Goal: Use online tool/utility: Utilize a website feature to perform a specific function

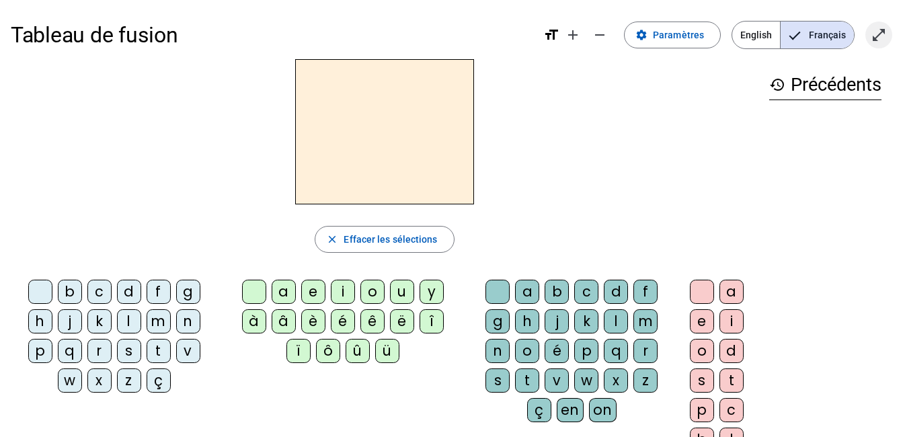
click at [877, 39] on mat-icon "open_in_full" at bounding box center [879, 35] width 16 height 16
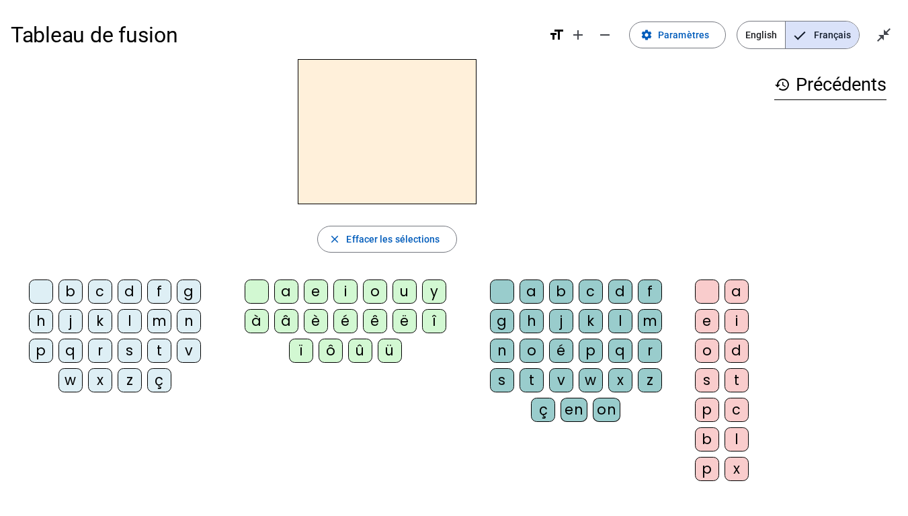
click at [129, 332] on div "l" at bounding box center [130, 321] width 24 height 24
click at [290, 286] on div "a" at bounding box center [286, 292] width 24 height 24
click at [289, 299] on div "a" at bounding box center [286, 292] width 24 height 24
click at [317, 299] on div "e" at bounding box center [316, 292] width 24 height 24
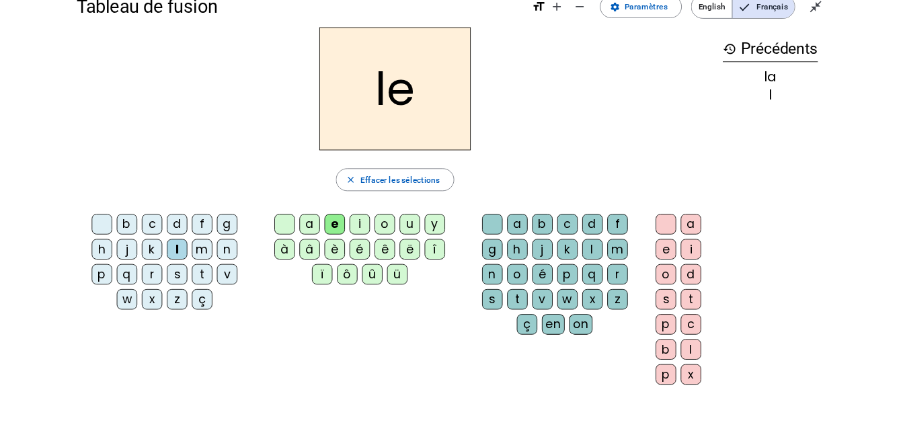
scroll to position [34, 0]
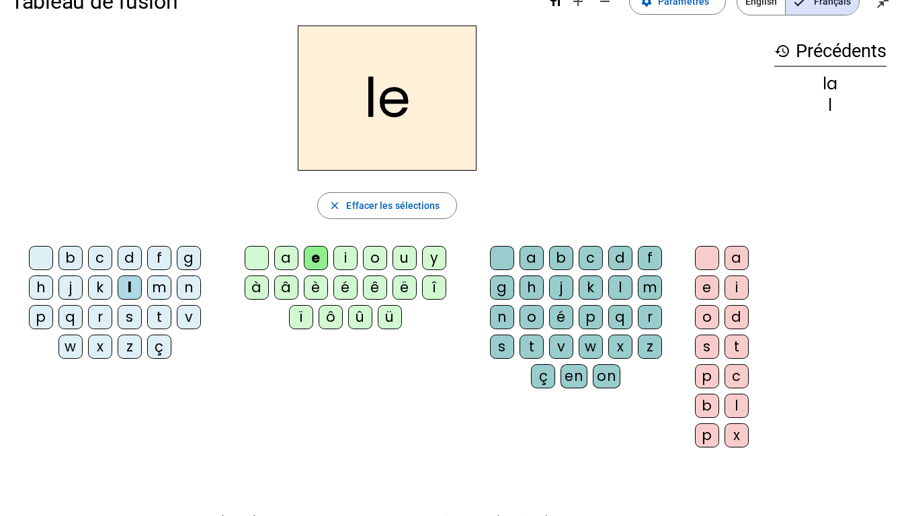
click at [361, 321] on div "û" at bounding box center [360, 317] width 24 height 24
click at [404, 258] on div "u" at bounding box center [405, 258] width 24 height 24
click at [530, 347] on div "t" at bounding box center [532, 347] width 24 height 24
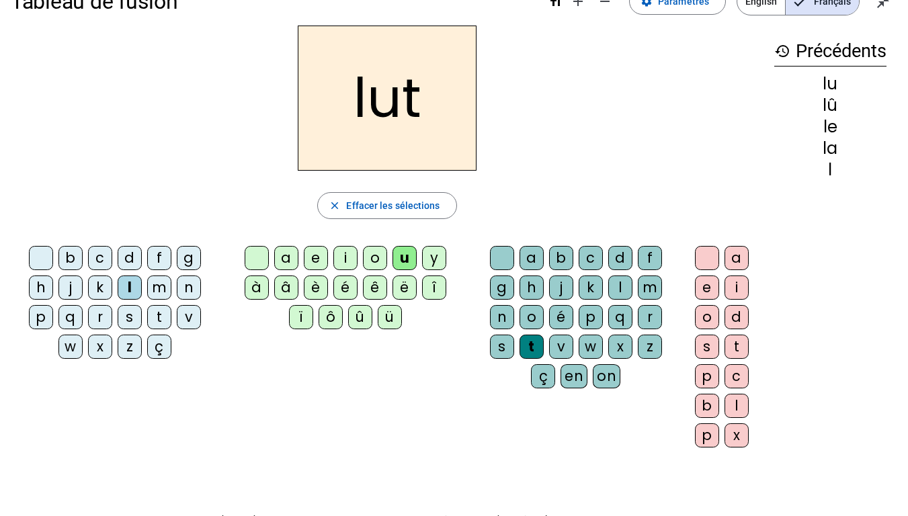
click at [530, 346] on div "t" at bounding box center [532, 347] width 24 height 24
click at [504, 259] on div at bounding box center [502, 258] width 24 height 24
click at [48, 258] on div at bounding box center [41, 258] width 24 height 24
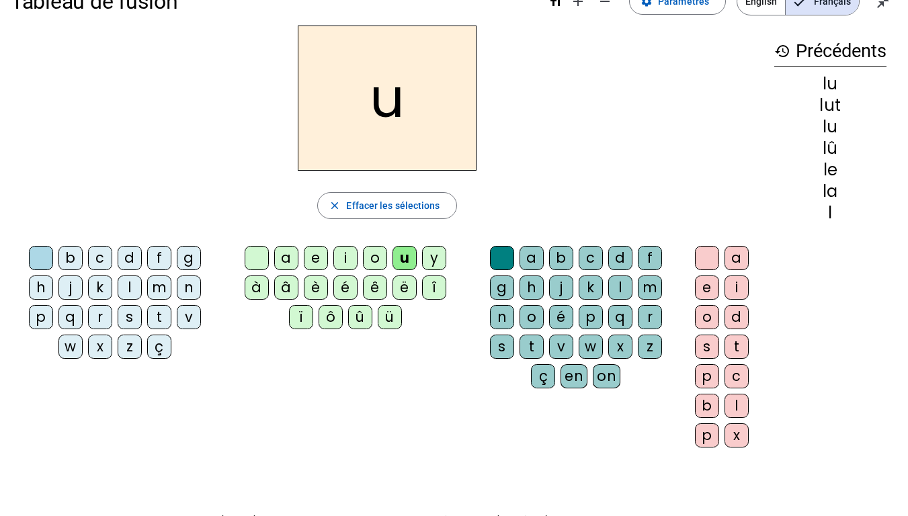
click at [532, 345] on div "t" at bounding box center [532, 347] width 24 height 24
click at [503, 260] on div at bounding box center [502, 258] width 24 height 24
click at [161, 313] on div "t" at bounding box center [159, 317] width 24 height 24
click at [370, 122] on h2 "tu" at bounding box center [387, 98] width 179 height 145
click at [263, 258] on div at bounding box center [257, 258] width 24 height 24
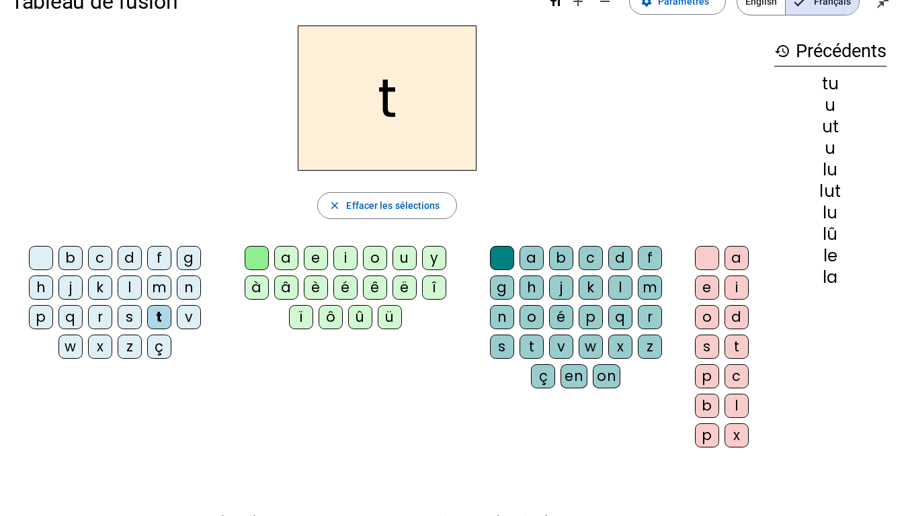
click at [257, 260] on div at bounding box center [257, 258] width 24 height 24
click at [317, 260] on div "e" at bounding box center [316, 258] width 24 height 24
click at [316, 258] on div "e" at bounding box center [316, 258] width 24 height 24
click at [313, 261] on div "e" at bounding box center [316, 258] width 24 height 24
click at [315, 257] on div "e" at bounding box center [316, 258] width 24 height 24
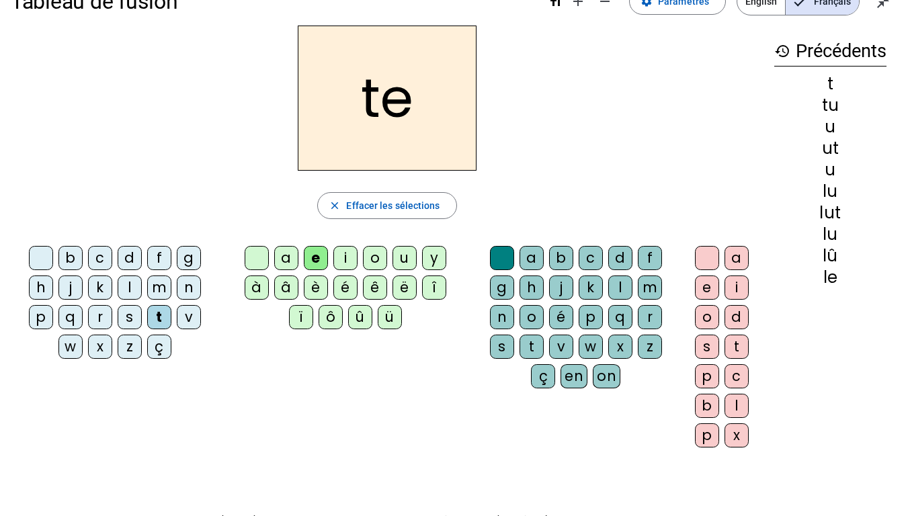
click at [260, 260] on div at bounding box center [257, 258] width 24 height 24
click at [526, 259] on div "a" at bounding box center [532, 258] width 24 height 24
